Goal: Find specific page/section: Find specific page/section

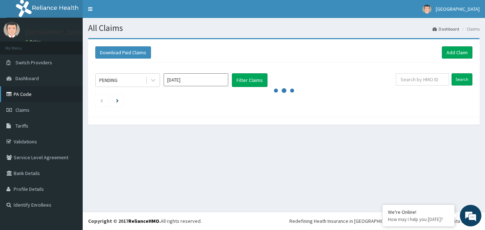
click at [26, 95] on link "PA Code" at bounding box center [41, 94] width 83 height 16
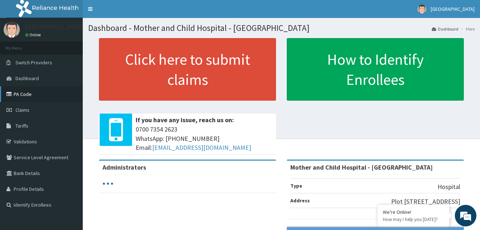
click at [20, 96] on link "PA Code" at bounding box center [41, 94] width 83 height 16
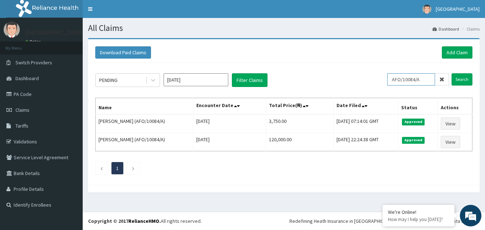
drag, startPoint x: 395, startPoint y: 79, endPoint x: 429, endPoint y: 85, distance: 35.0
click at [429, 85] on input "AFO/10084/A" at bounding box center [411, 79] width 48 height 12
click at [23, 93] on link "PA Code" at bounding box center [41, 94] width 83 height 16
